Goal: Book appointment/travel/reservation

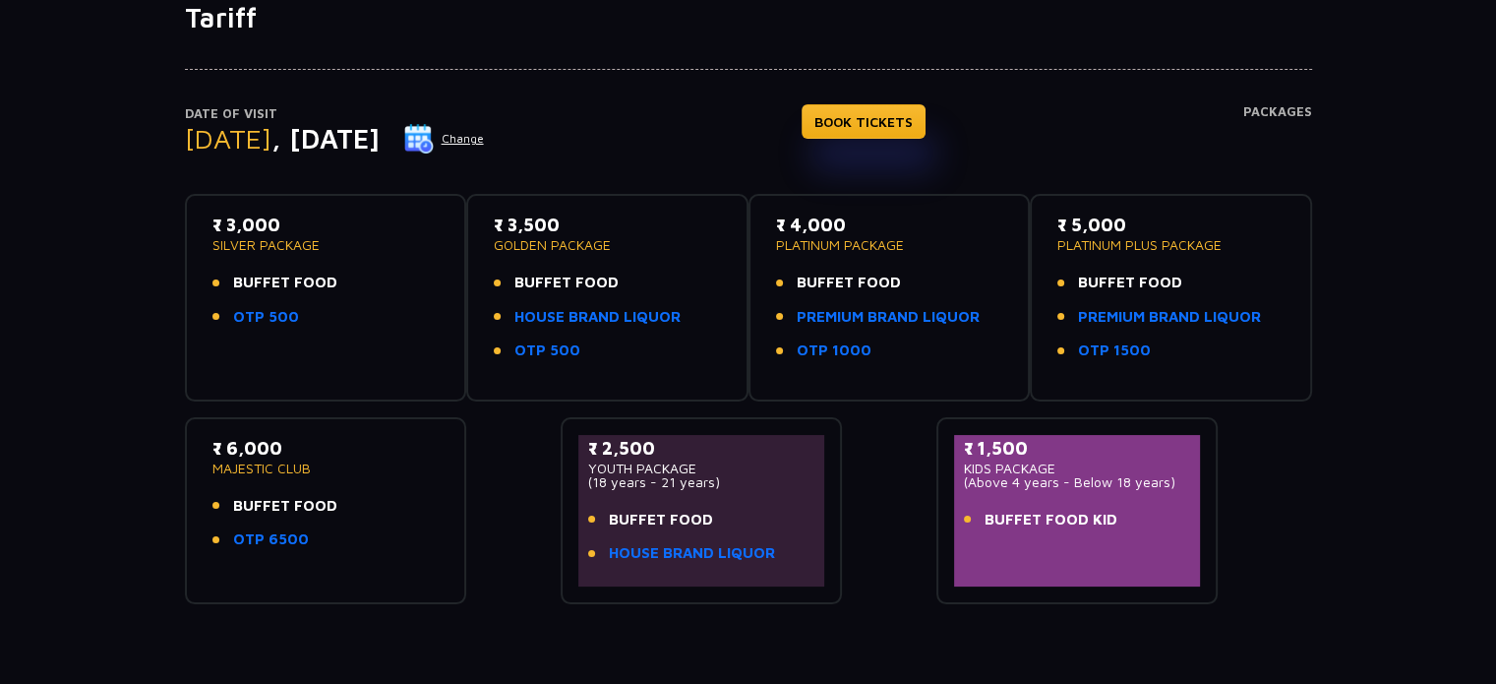
scroll to position [197, 0]
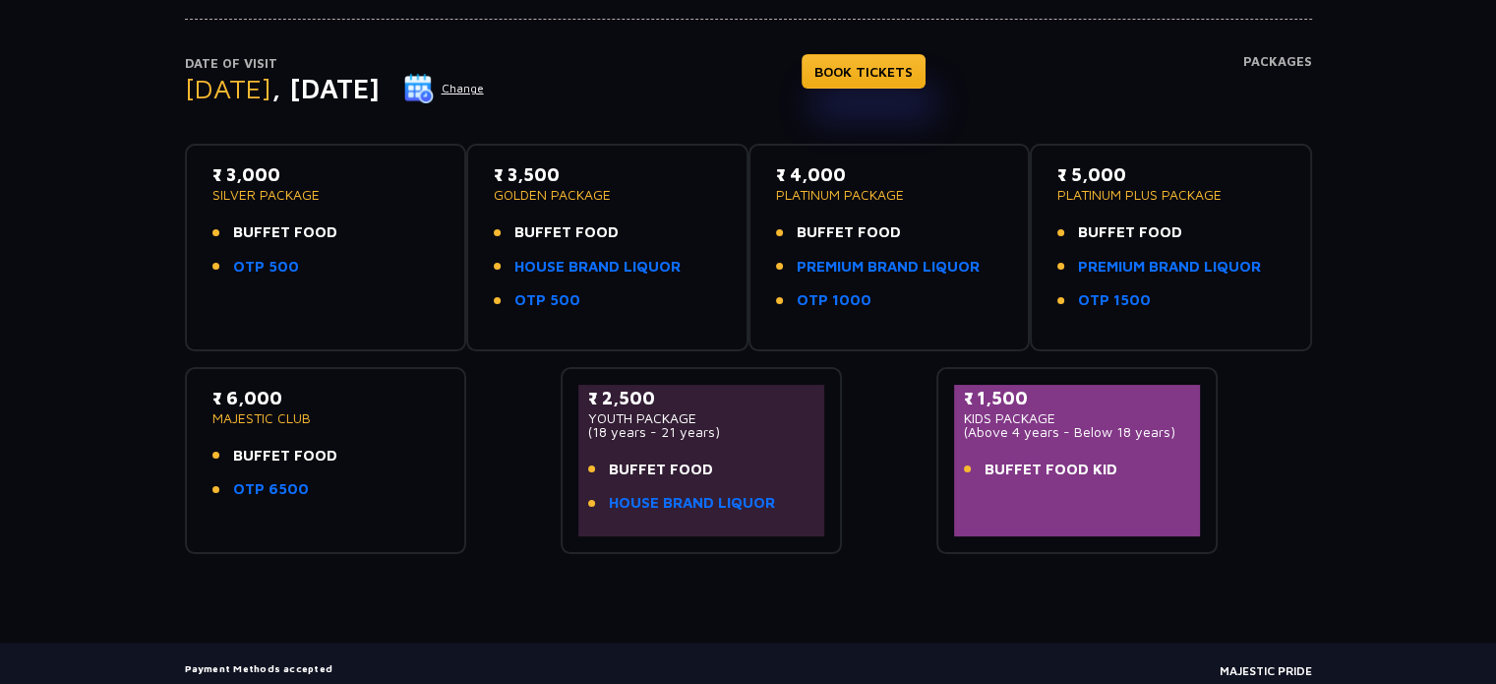
click at [485, 84] on button "Change" at bounding box center [444, 88] width 82 height 31
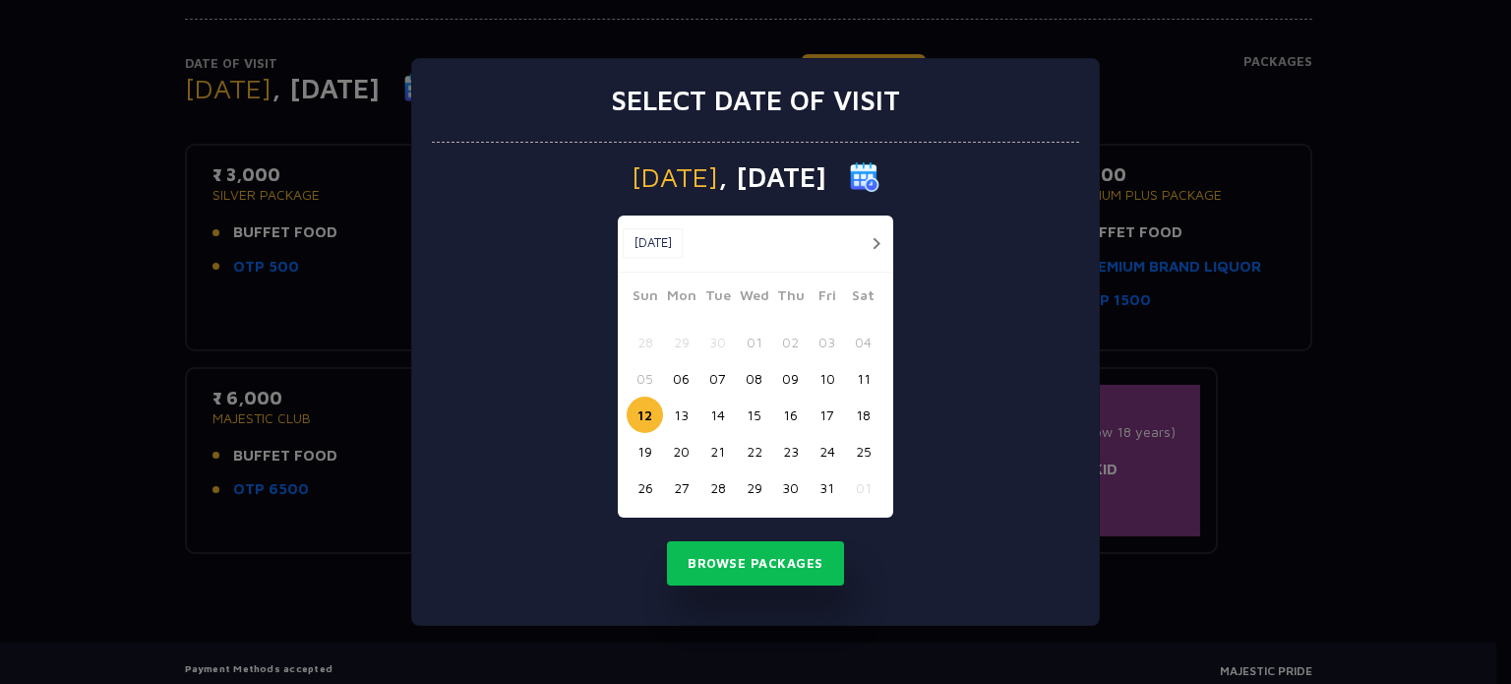
click at [873, 231] on button "button" at bounding box center [876, 243] width 25 height 25
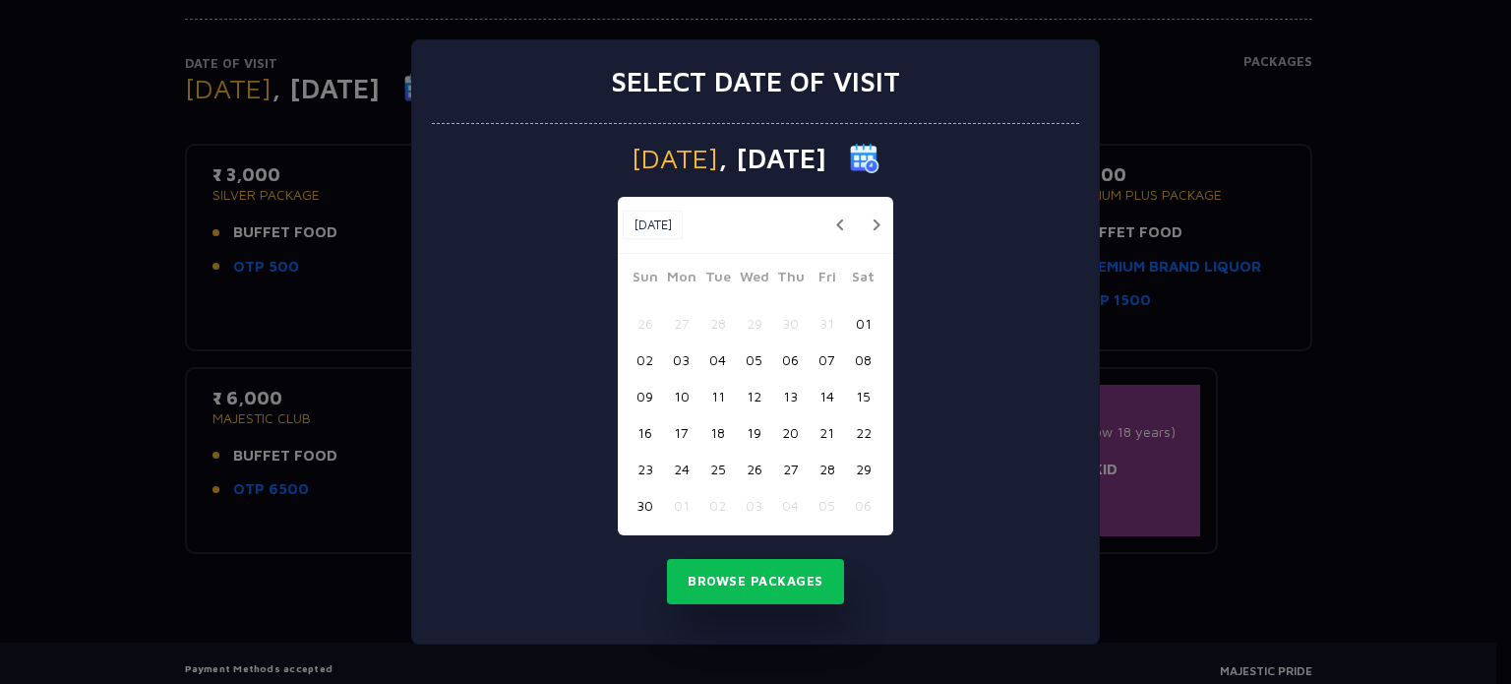
click at [682, 399] on button "10" at bounding box center [681, 396] width 36 height 36
click at [736, 574] on button "Browse Packages" at bounding box center [755, 581] width 177 height 45
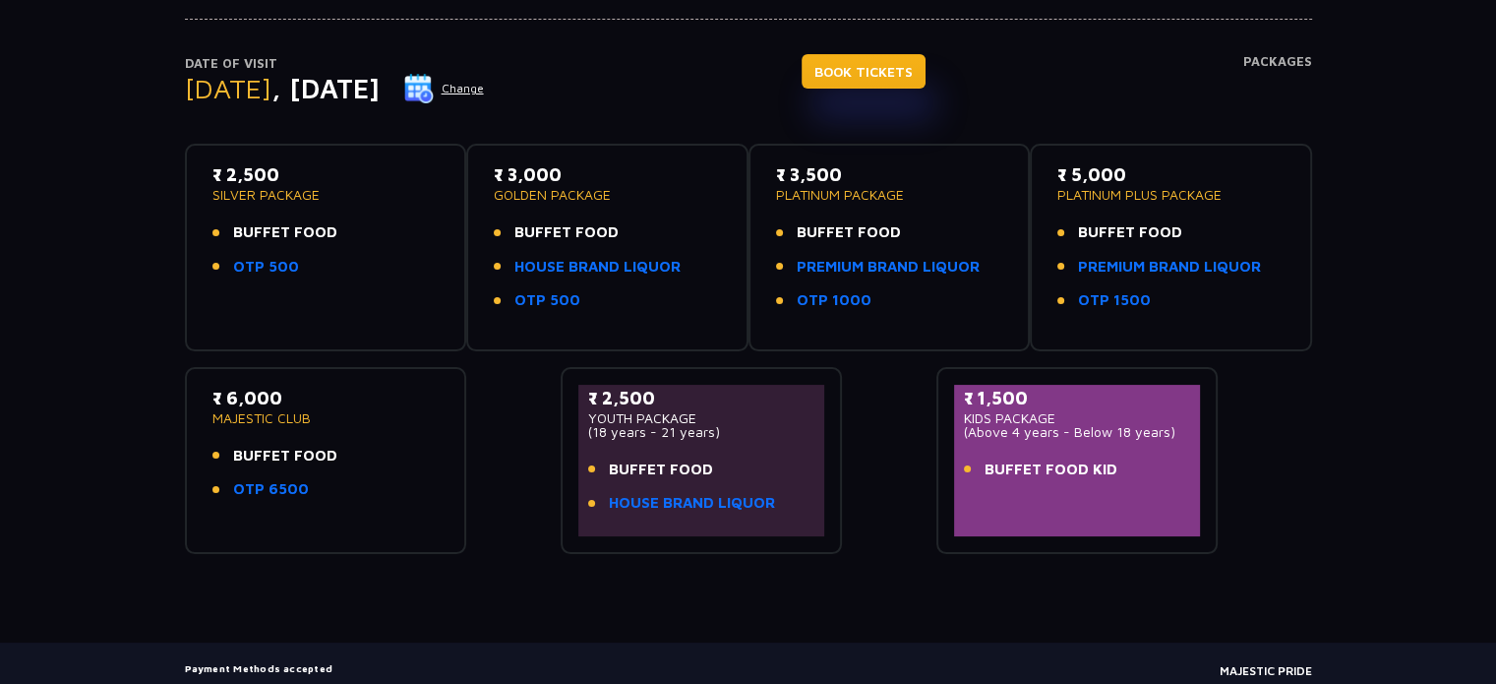
click at [926, 56] on link "BOOK TICKETS" at bounding box center [864, 71] width 124 height 34
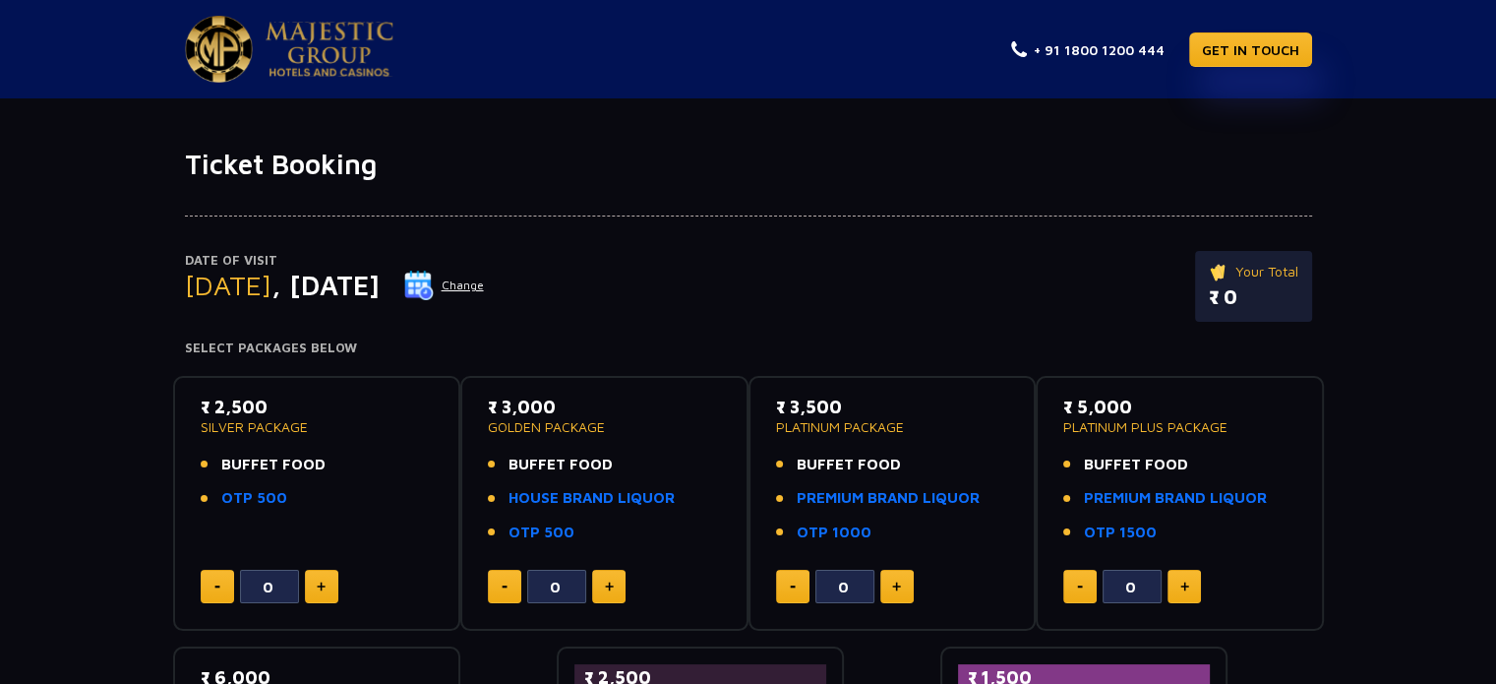
click at [485, 278] on button "Change" at bounding box center [444, 285] width 82 height 31
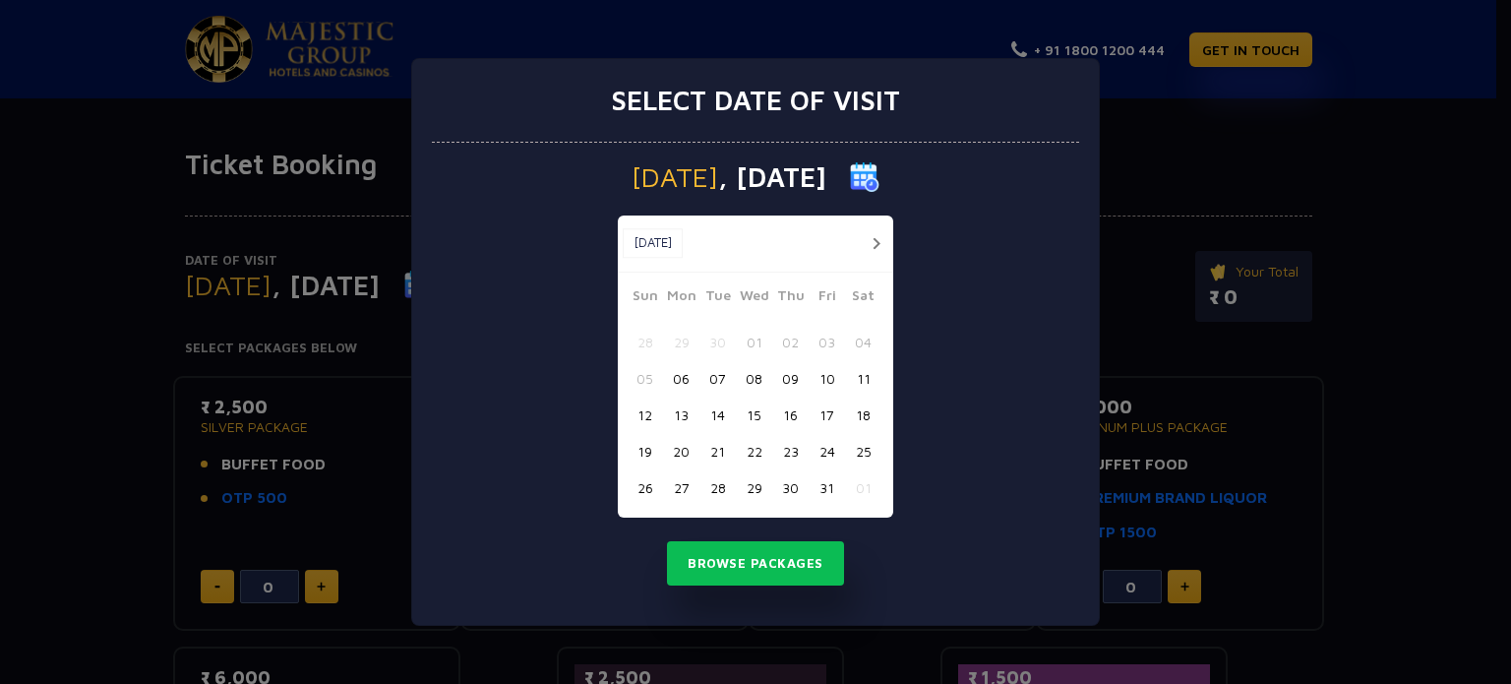
click at [878, 243] on button "button" at bounding box center [876, 243] width 25 height 25
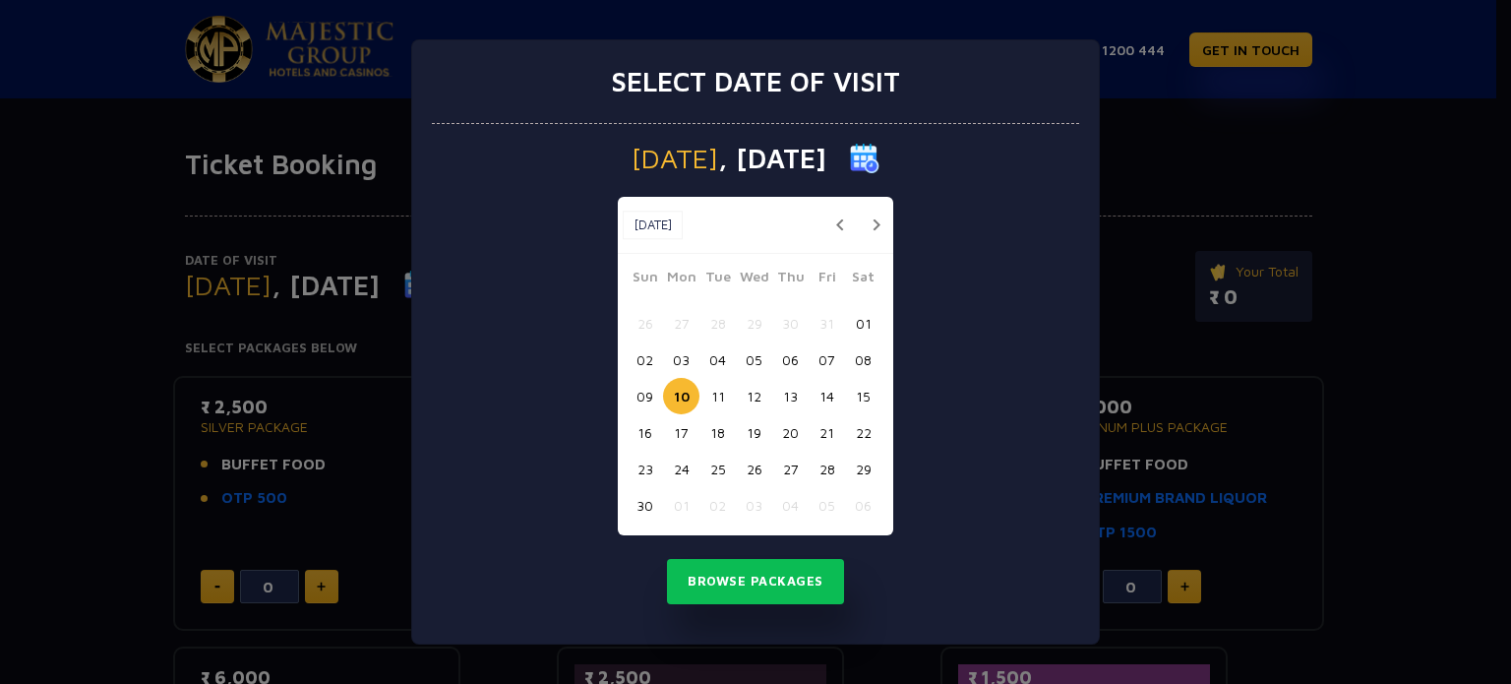
click at [860, 352] on button "08" at bounding box center [863, 359] width 36 height 36
click at [637, 401] on button "09" at bounding box center [645, 396] width 36 height 36
click at [717, 581] on button "Browse Packages" at bounding box center [755, 581] width 177 height 45
